Goal: Task Accomplishment & Management: Manage account settings

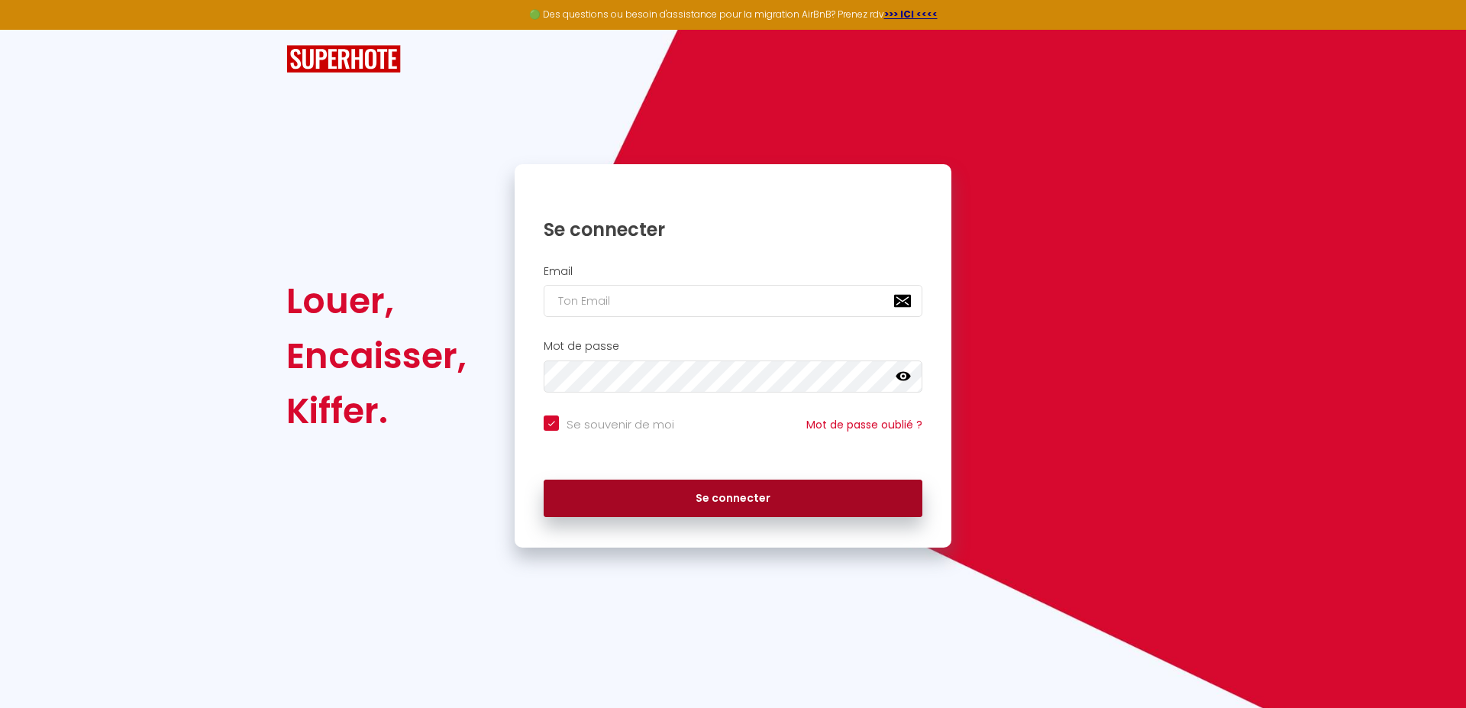
click at [730, 489] on button "Se connecter" at bounding box center [732, 498] width 379 height 38
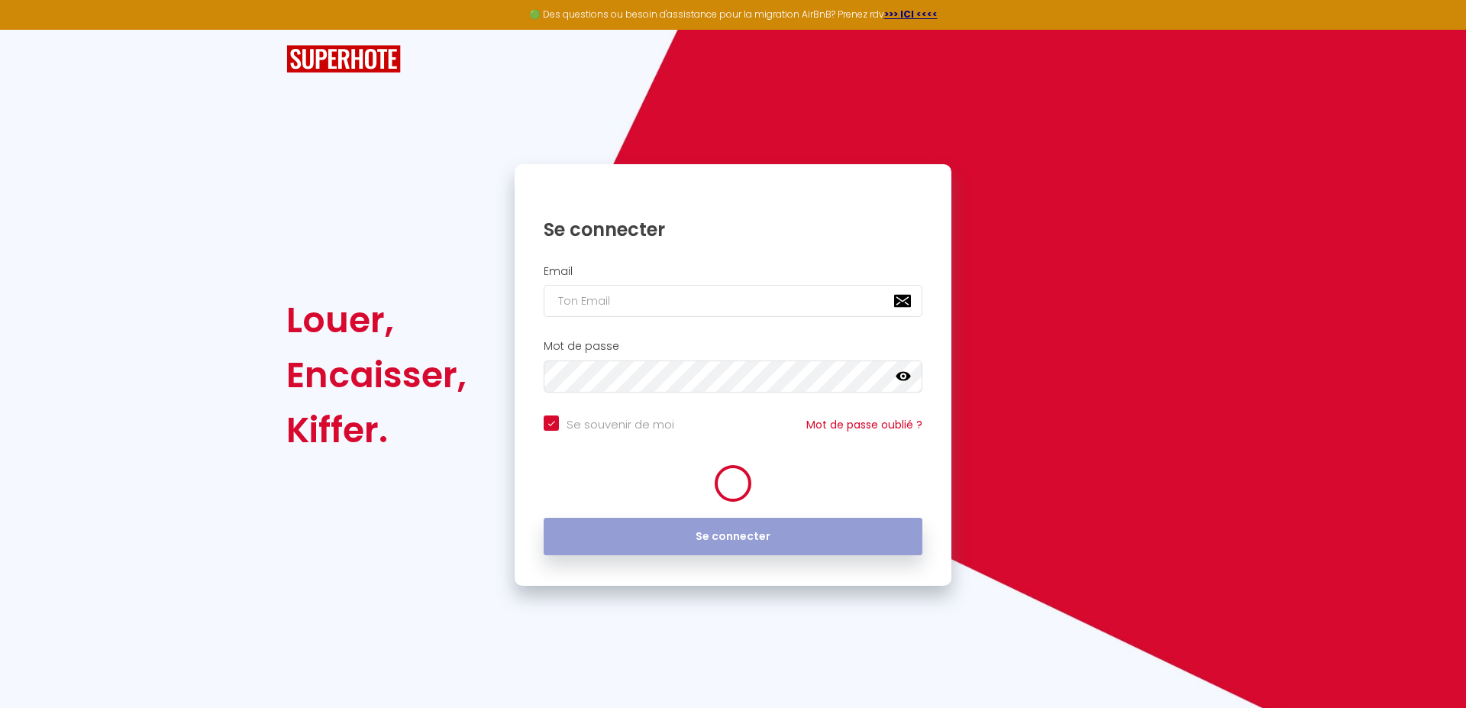
checkbox input "true"
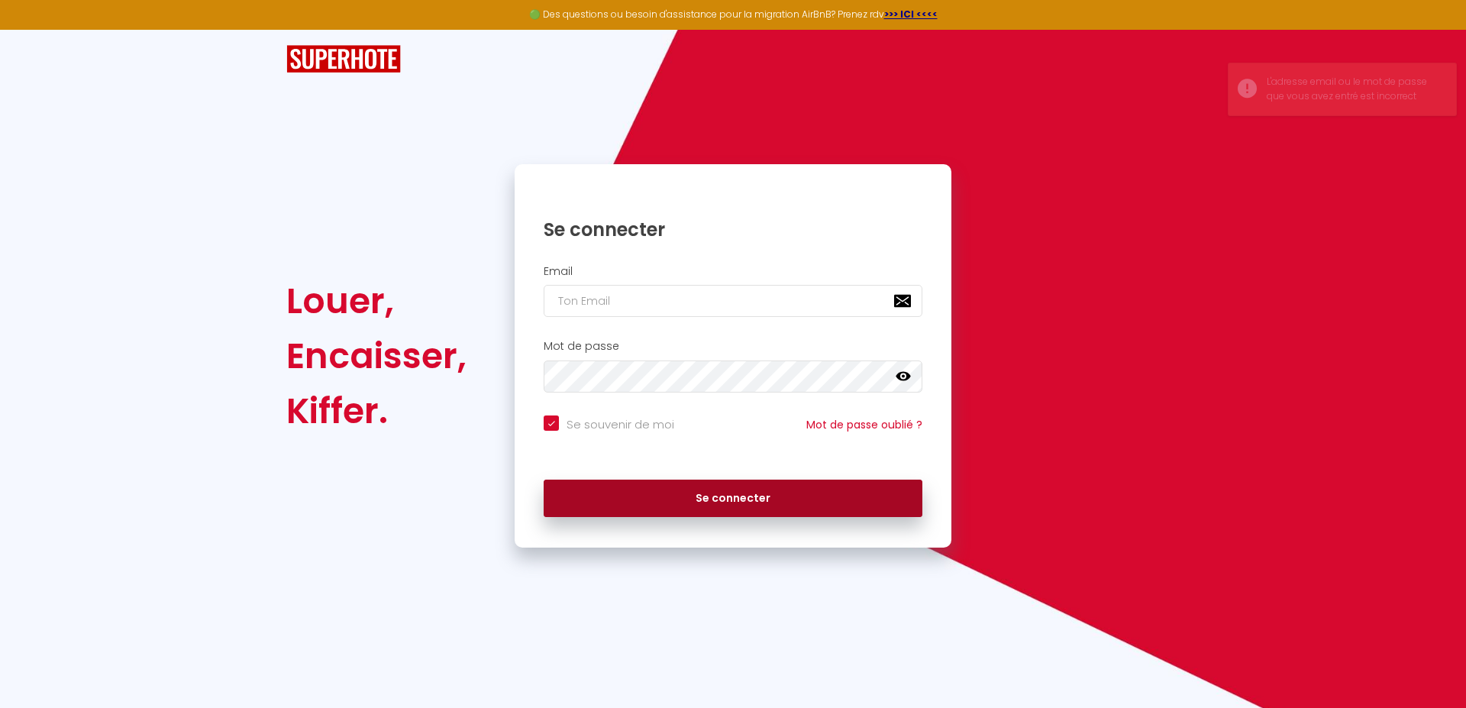
type input "[EMAIL_ADDRESS][DOMAIN_NAME]"
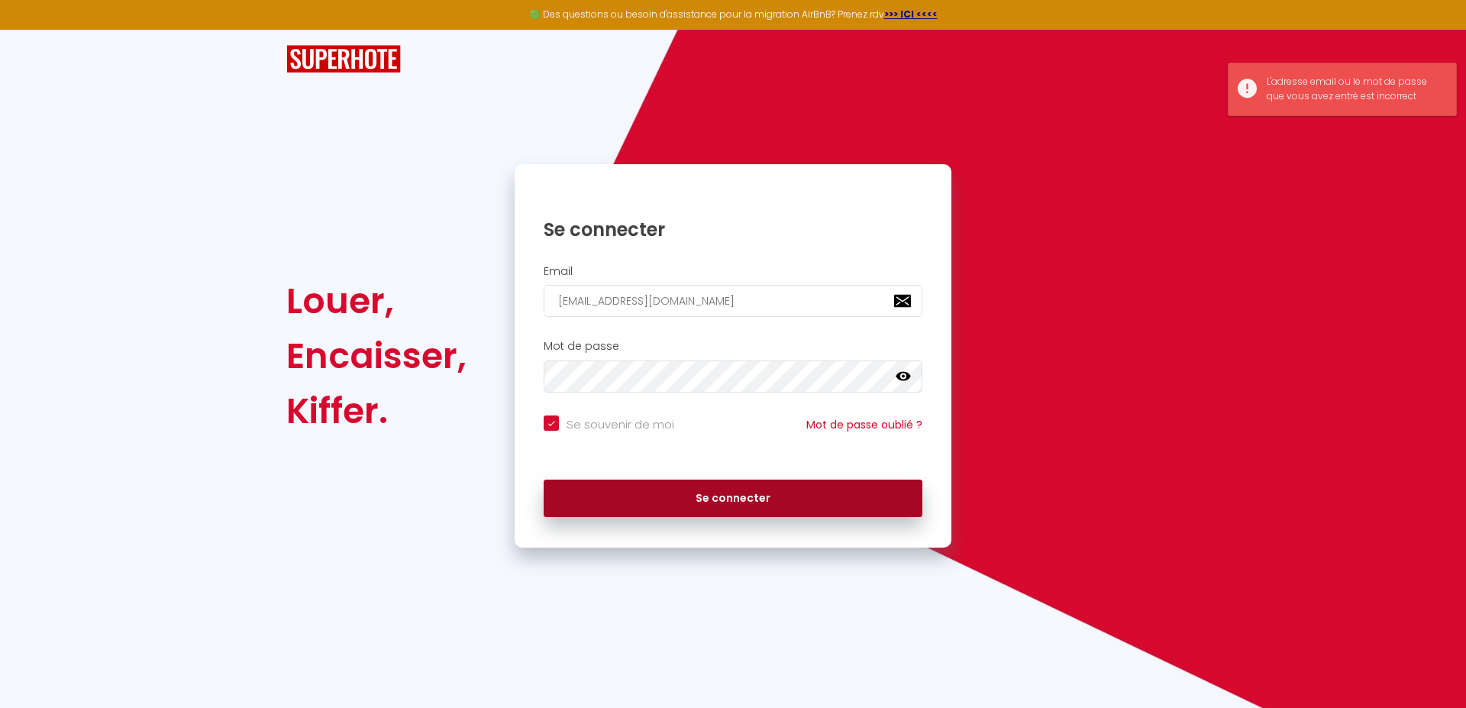
click at [735, 503] on button "Se connecter" at bounding box center [732, 498] width 379 height 38
checkbox input "true"
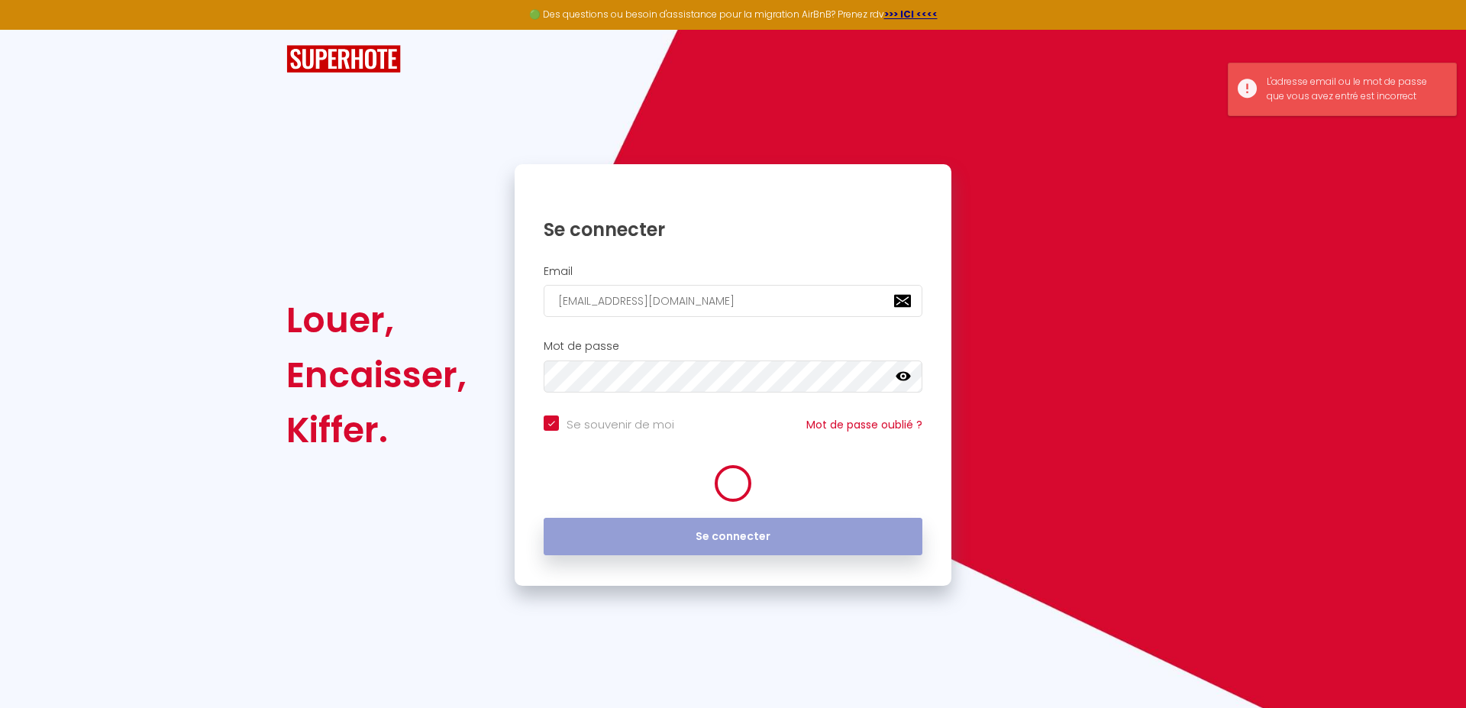
click at [734, 503] on div "Se connecter" at bounding box center [732, 536] width 437 height 69
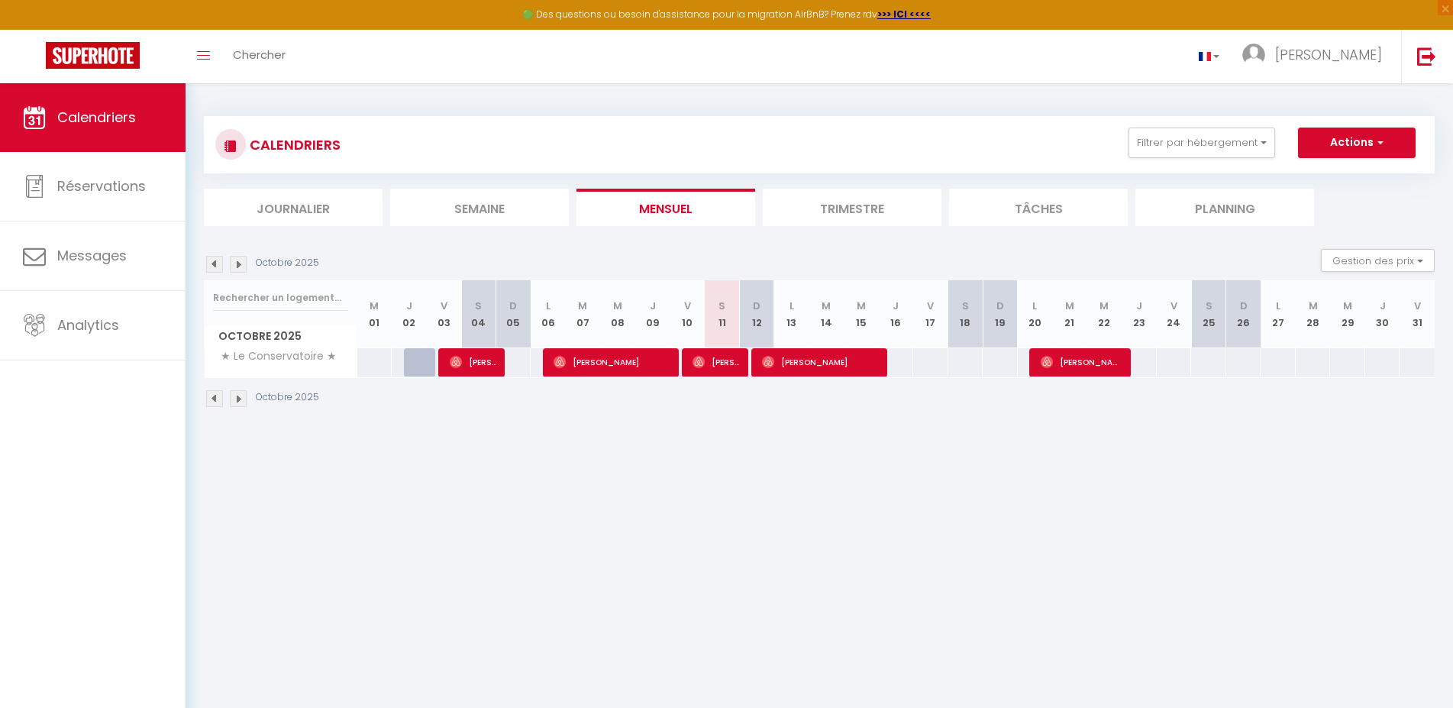
drag, startPoint x: 747, startPoint y: 352, endPoint x: 745, endPoint y: 371, distance: 19.1
click at [745, 371] on div at bounding box center [730, 362] width 35 height 29
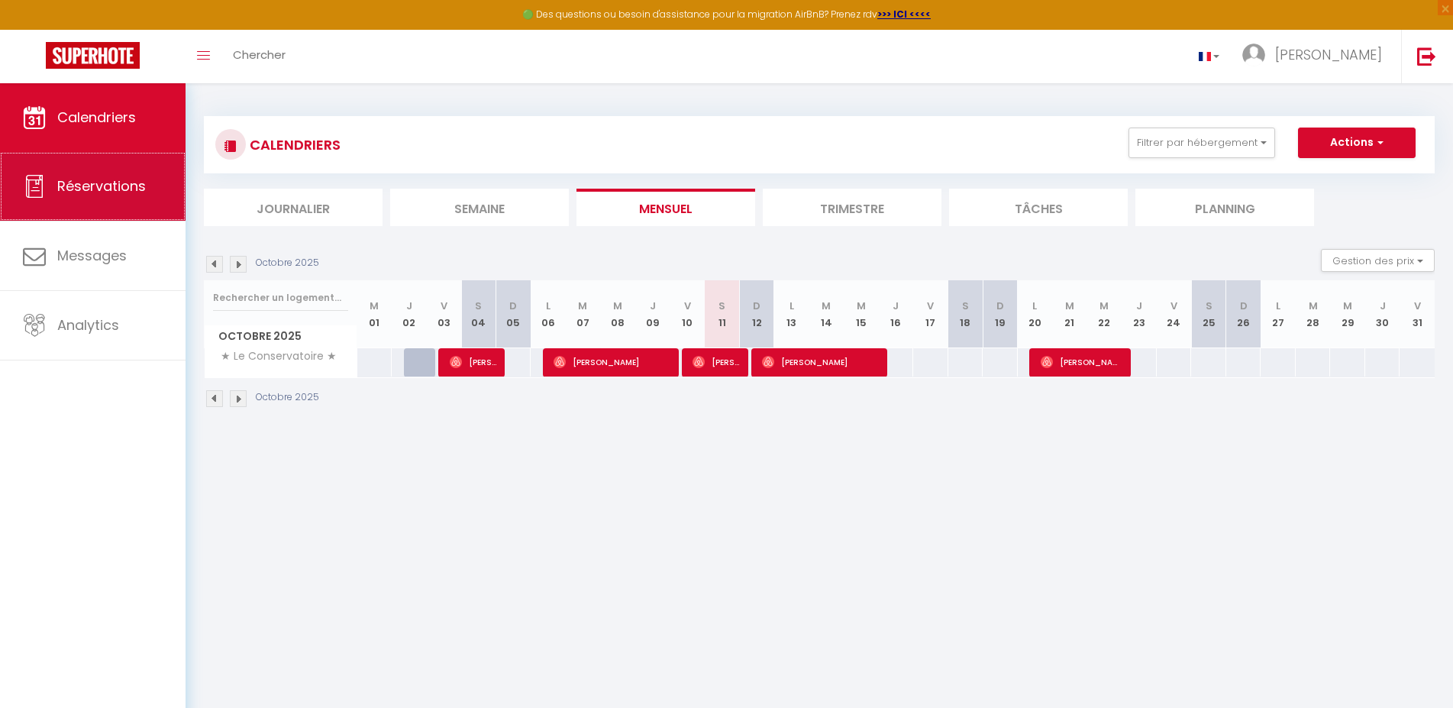
click at [107, 189] on span "Réservations" at bounding box center [101, 185] width 89 height 19
select select "not_cancelled"
